Goal: Task Accomplishment & Management: Use online tool/utility

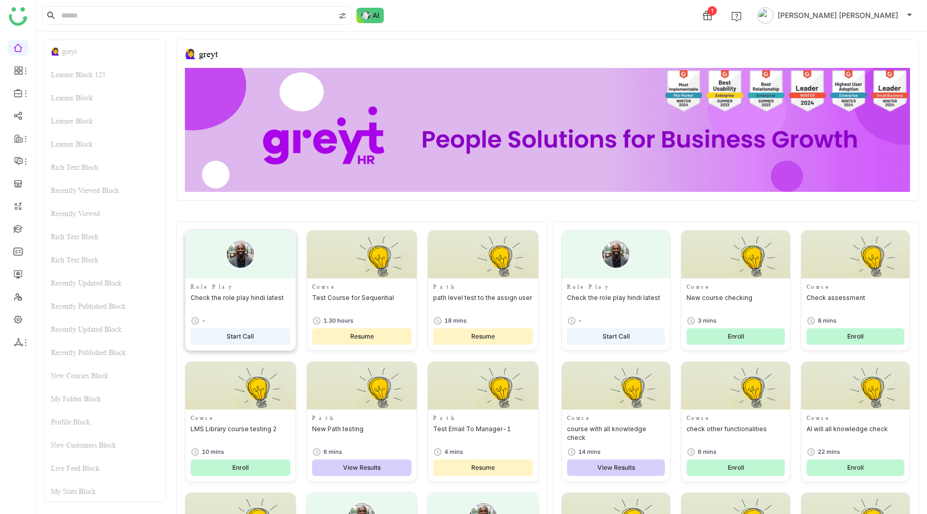
click at [249, 342] on button "Start Call" at bounding box center [240, 336] width 100 height 16
click at [623, 336] on span "Start Call" at bounding box center [615, 337] width 27 height 10
click at [18, 227] on link at bounding box center [17, 228] width 9 height 9
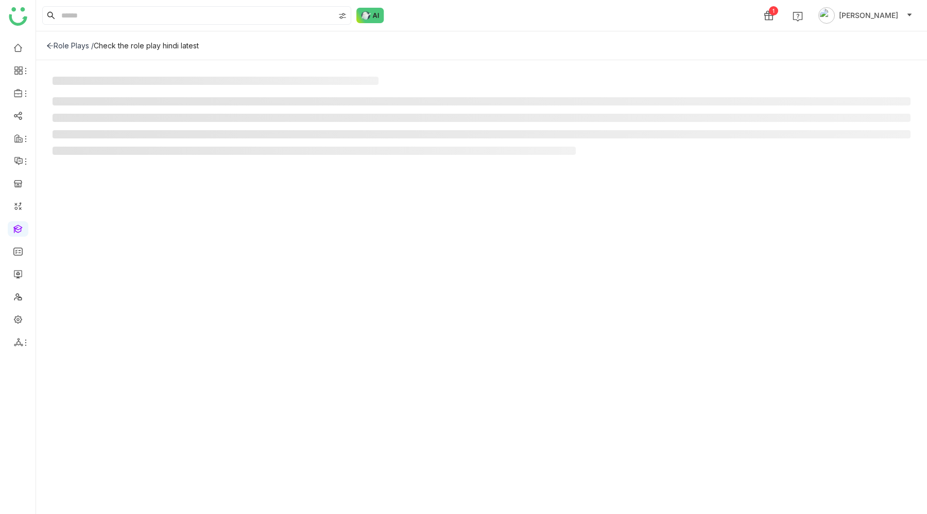
click at [52, 46] on icon at bounding box center [49, 45] width 7 height 7
